Goal: Navigation & Orientation: Find specific page/section

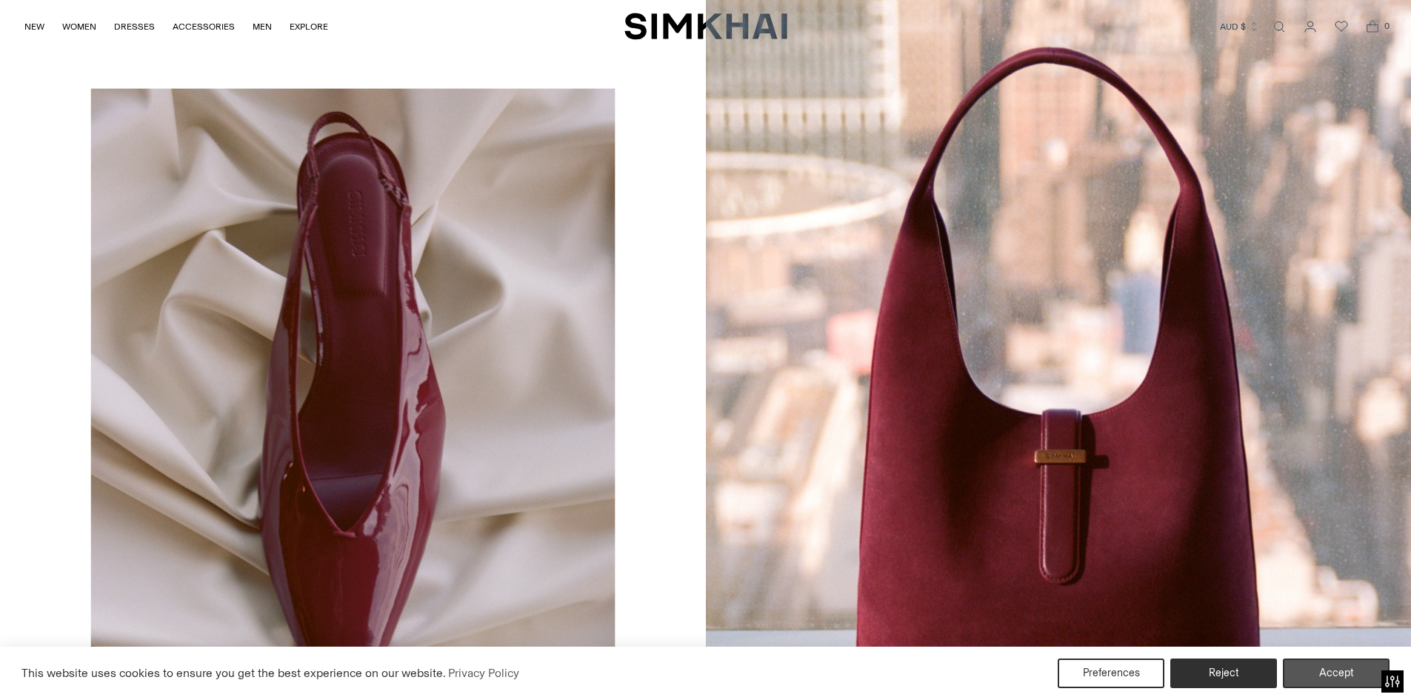
scroll to position [3185, 0]
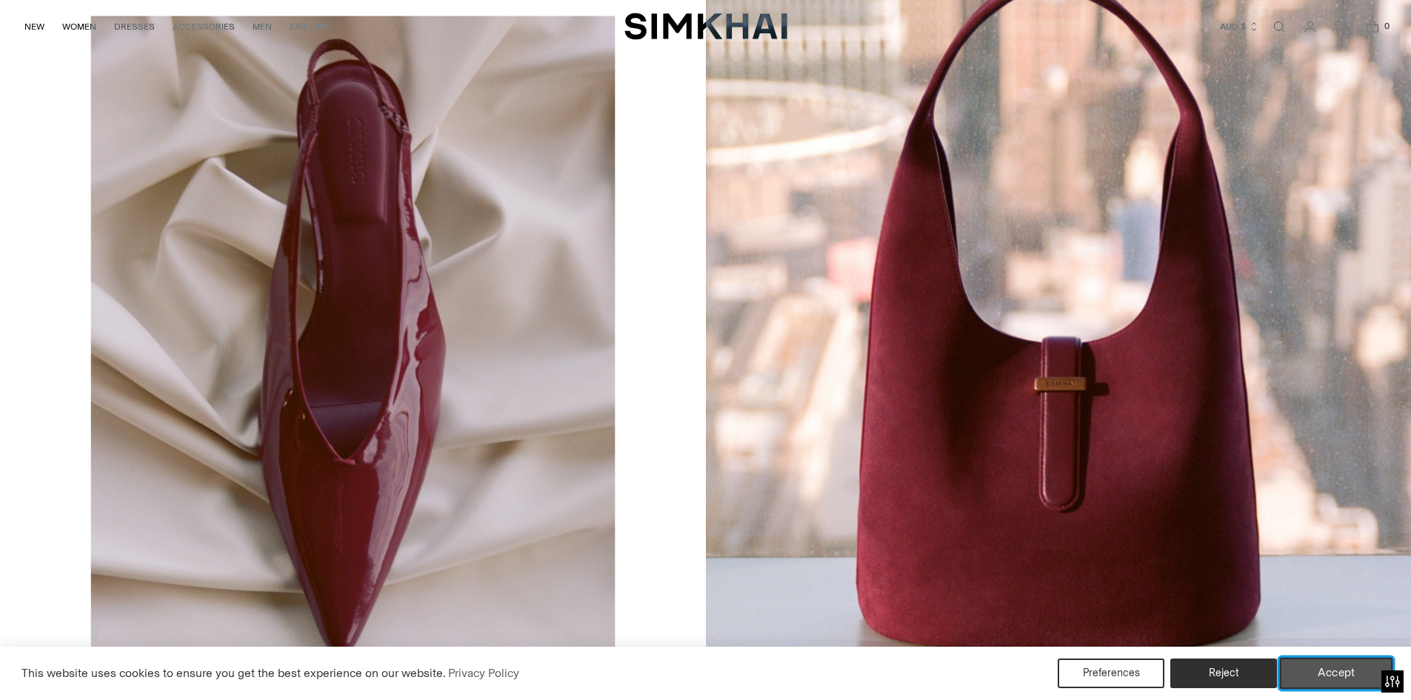
click at [1327, 666] on button "Accept" at bounding box center [1336, 673] width 113 height 31
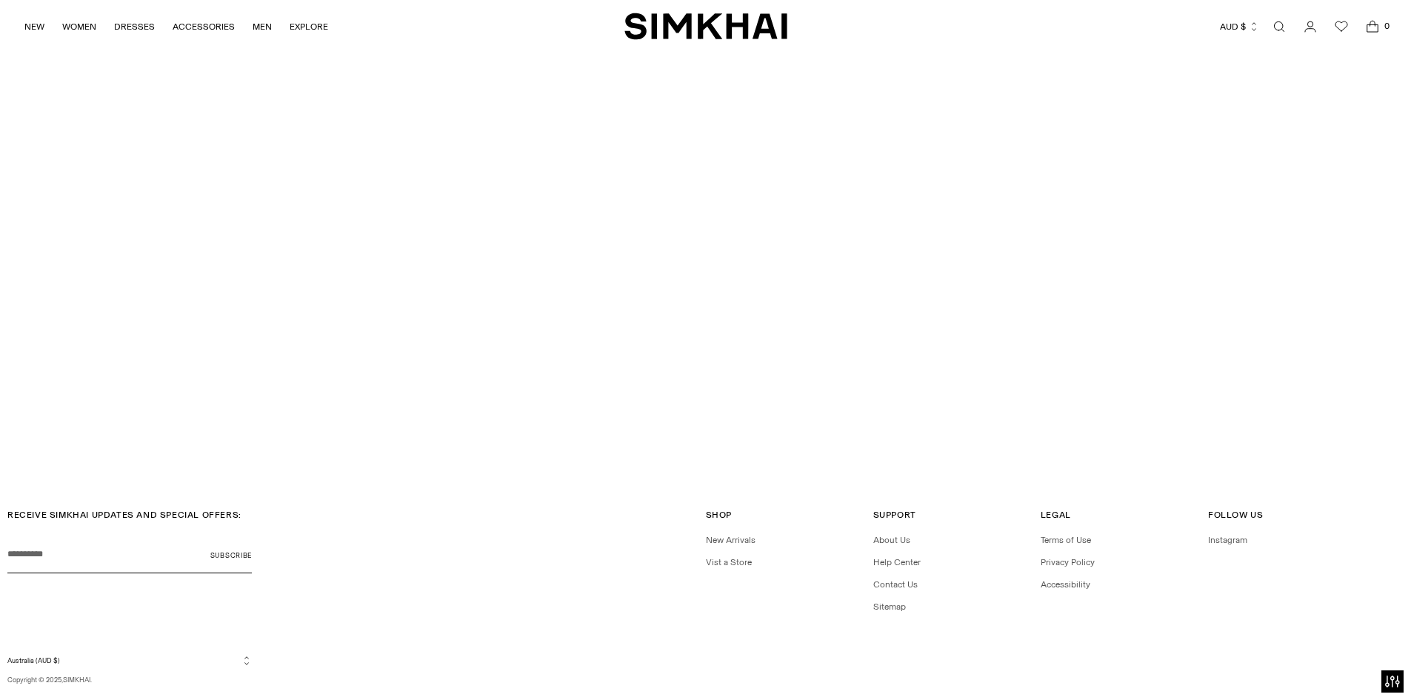
scroll to position [5069, 0]
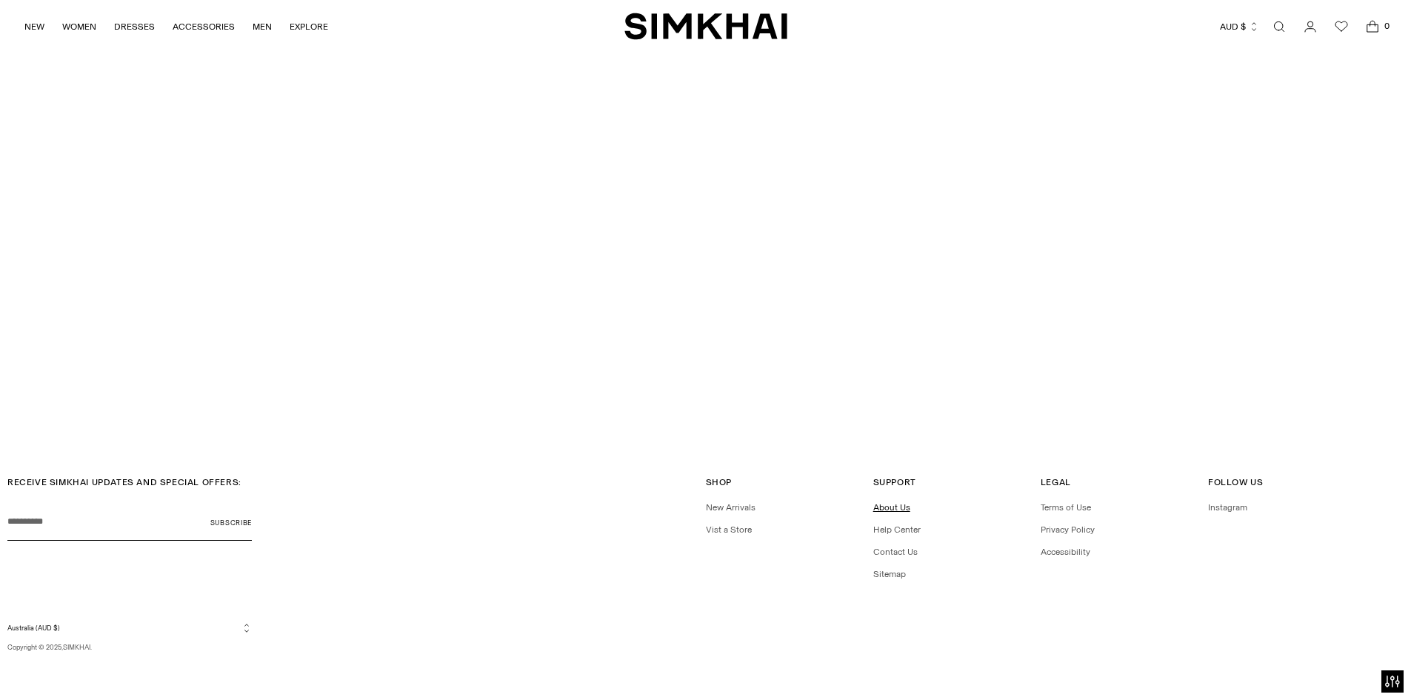
click at [898, 506] on link "About Us" at bounding box center [891, 507] width 37 height 10
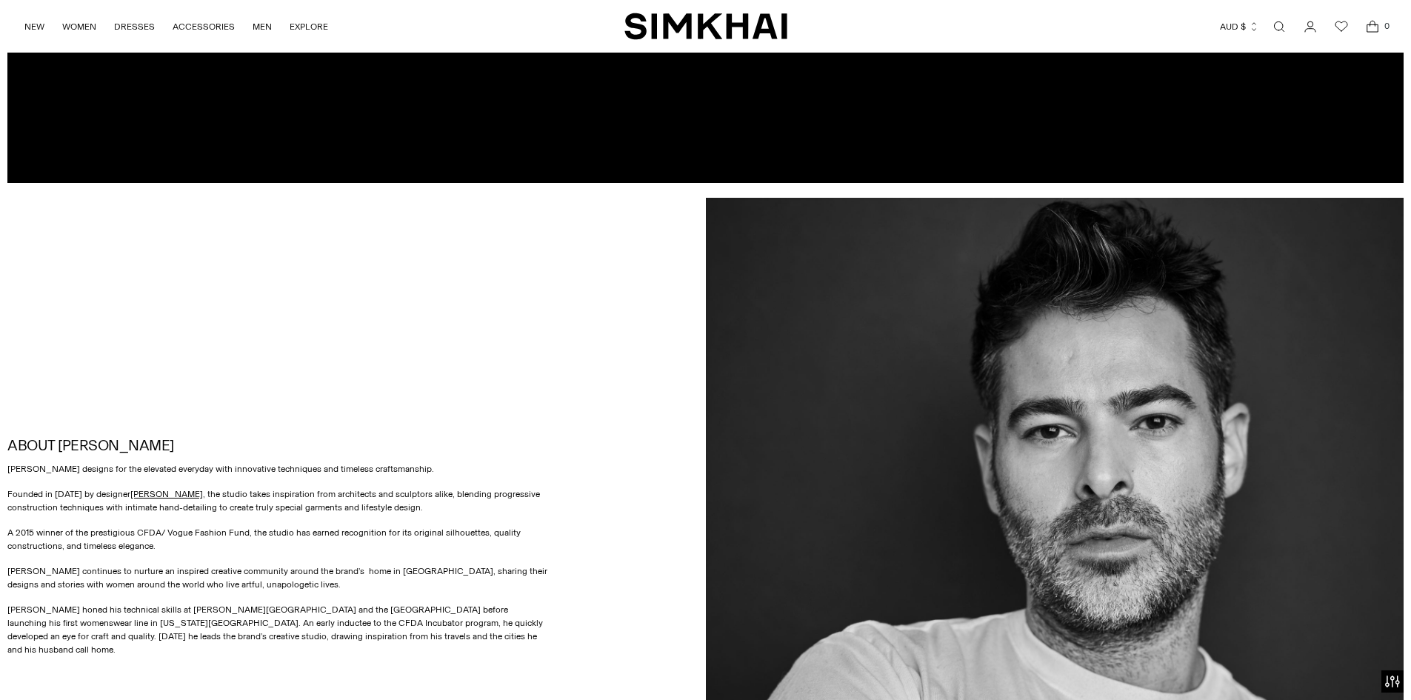
scroll to position [889, 0]
